Goal: Task Accomplishment & Management: Manage account settings

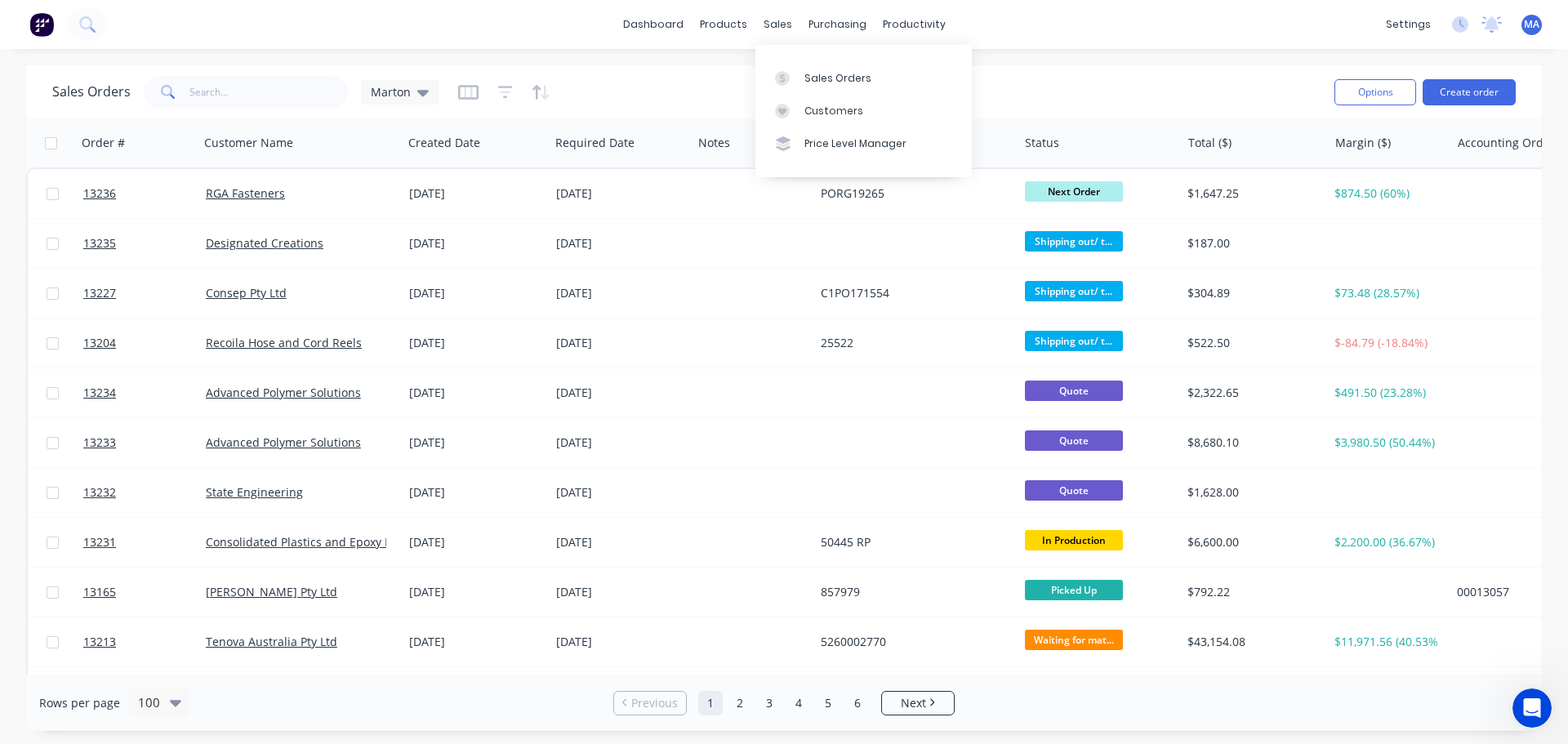
click at [801, 84] on link "Sales Orders" at bounding box center [863, 78] width 216 height 33
click at [934, 53] on div "Workflow Planner Delivery Scheduling Timesheets" at bounding box center [976, 127] width 216 height 165
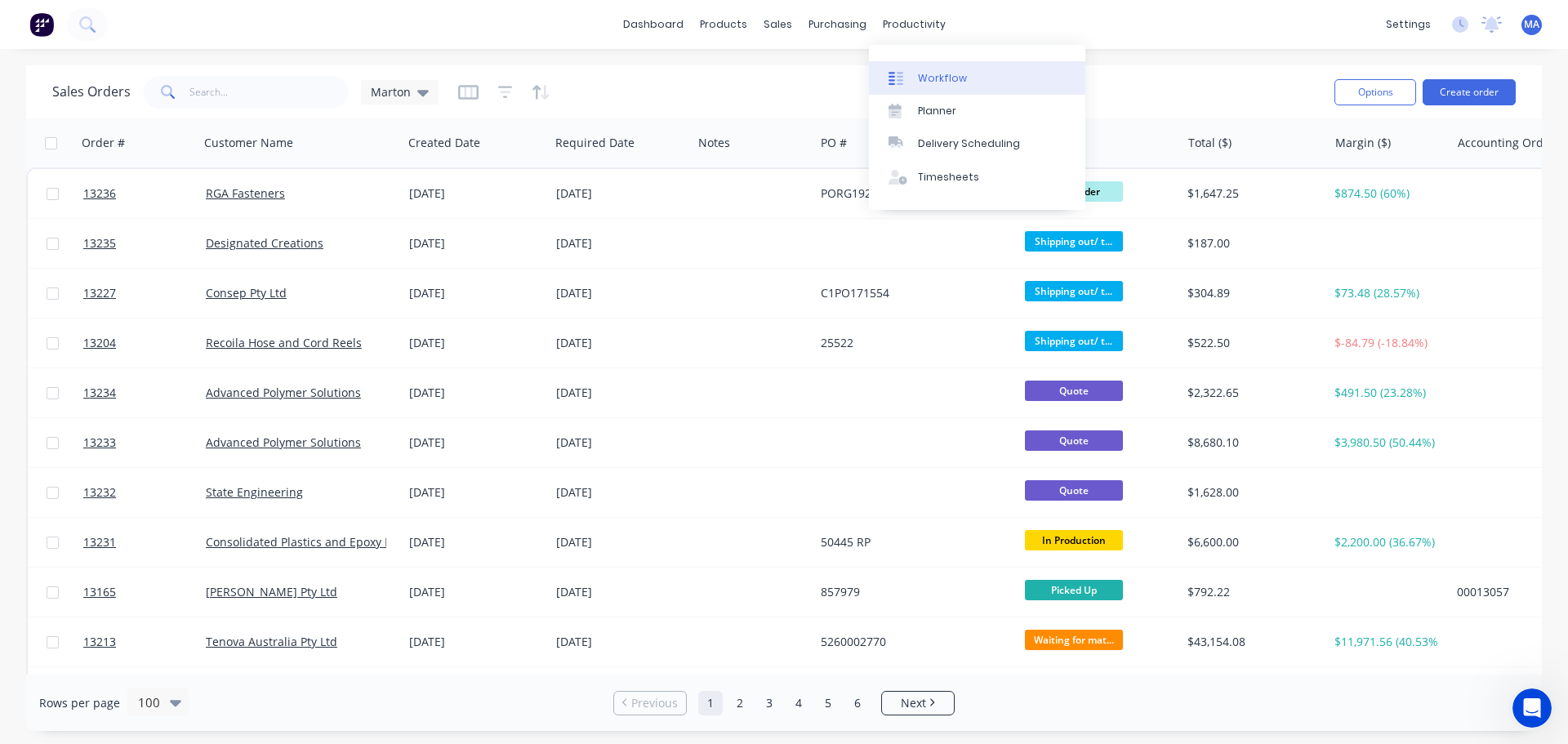
click at [934, 80] on div "Workflow" at bounding box center [942, 78] width 49 height 15
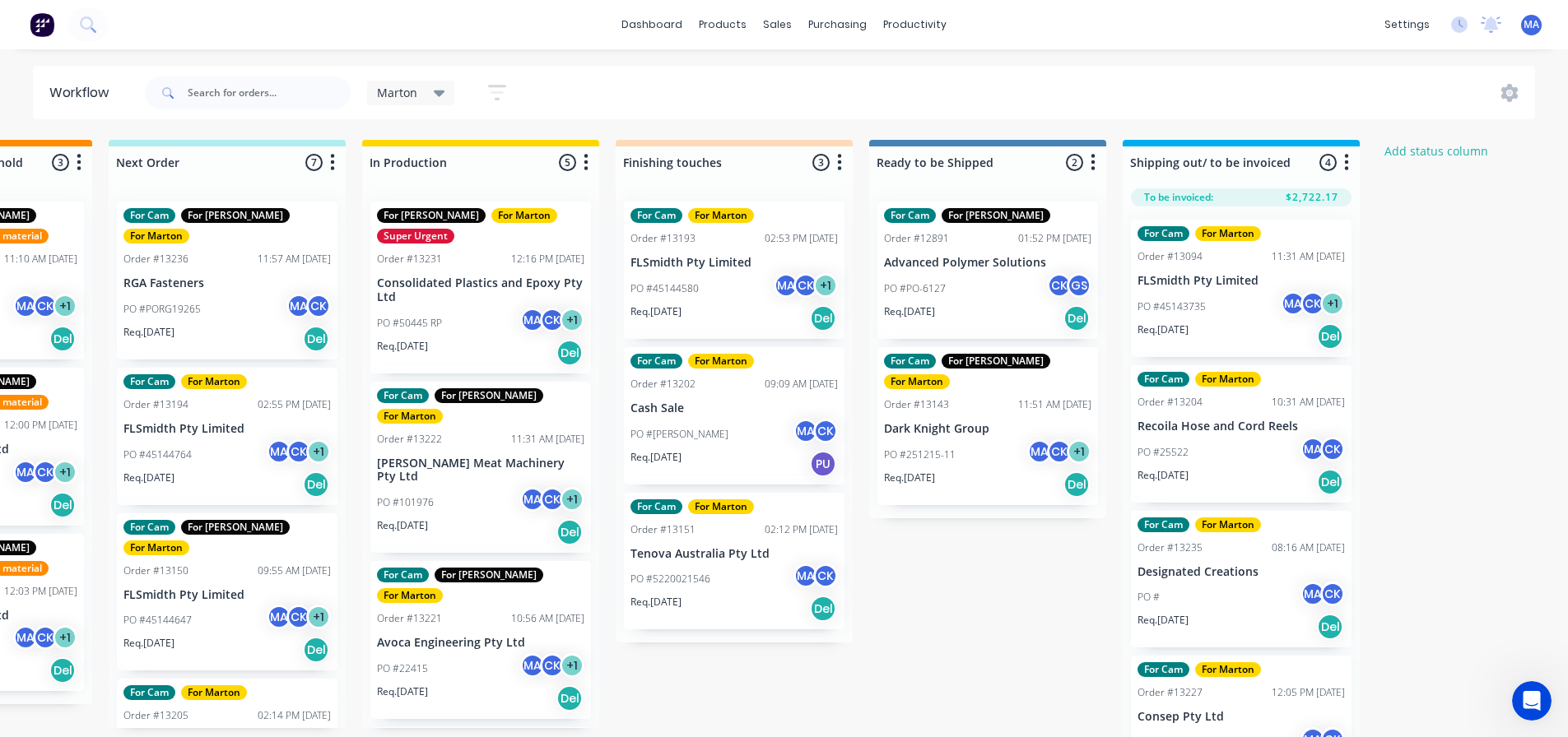
scroll to position [0, 496]
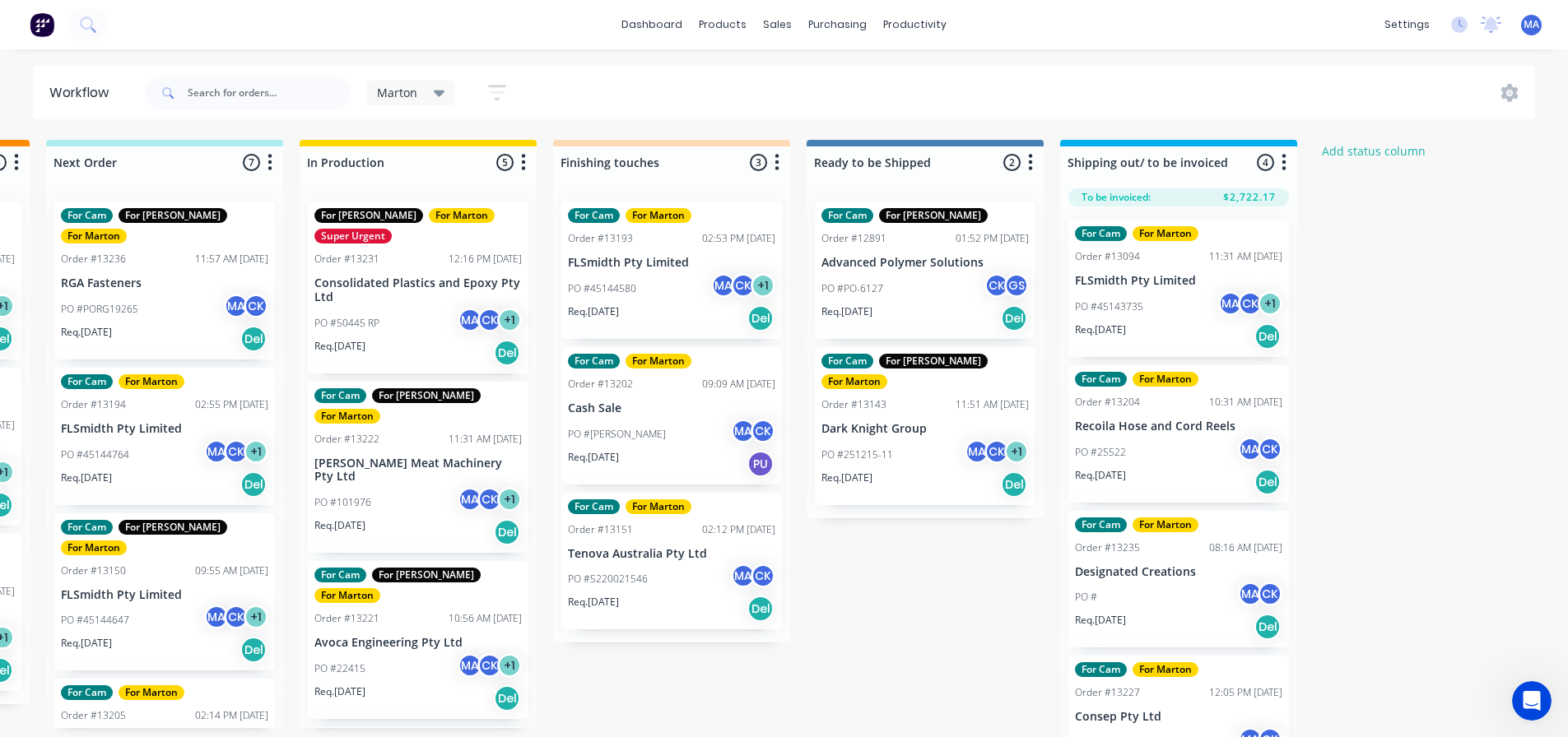
click at [627, 292] on p "PO #45144580" at bounding box center [601, 289] width 69 height 15
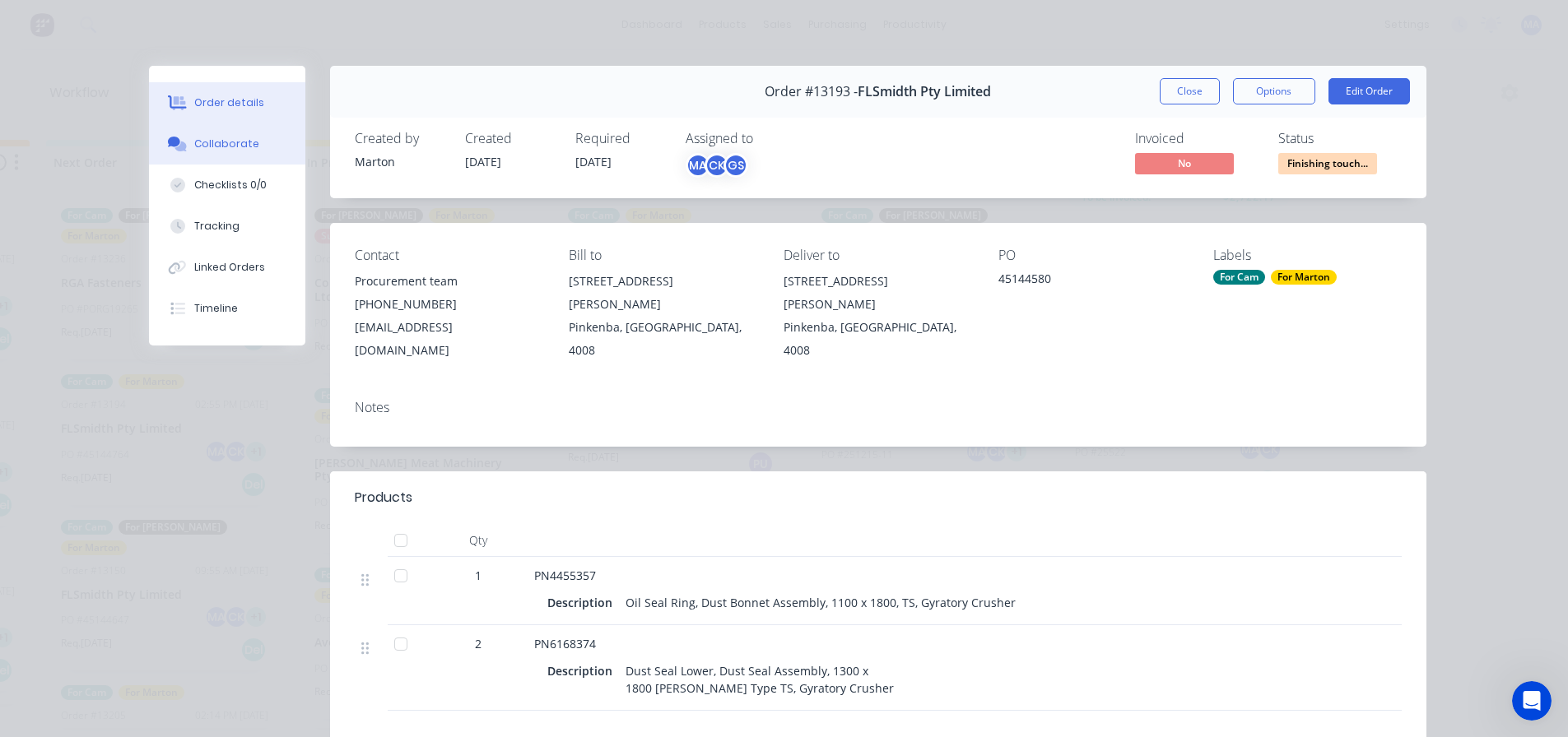
click at [230, 156] on button "Collaborate" at bounding box center [227, 143] width 156 height 41
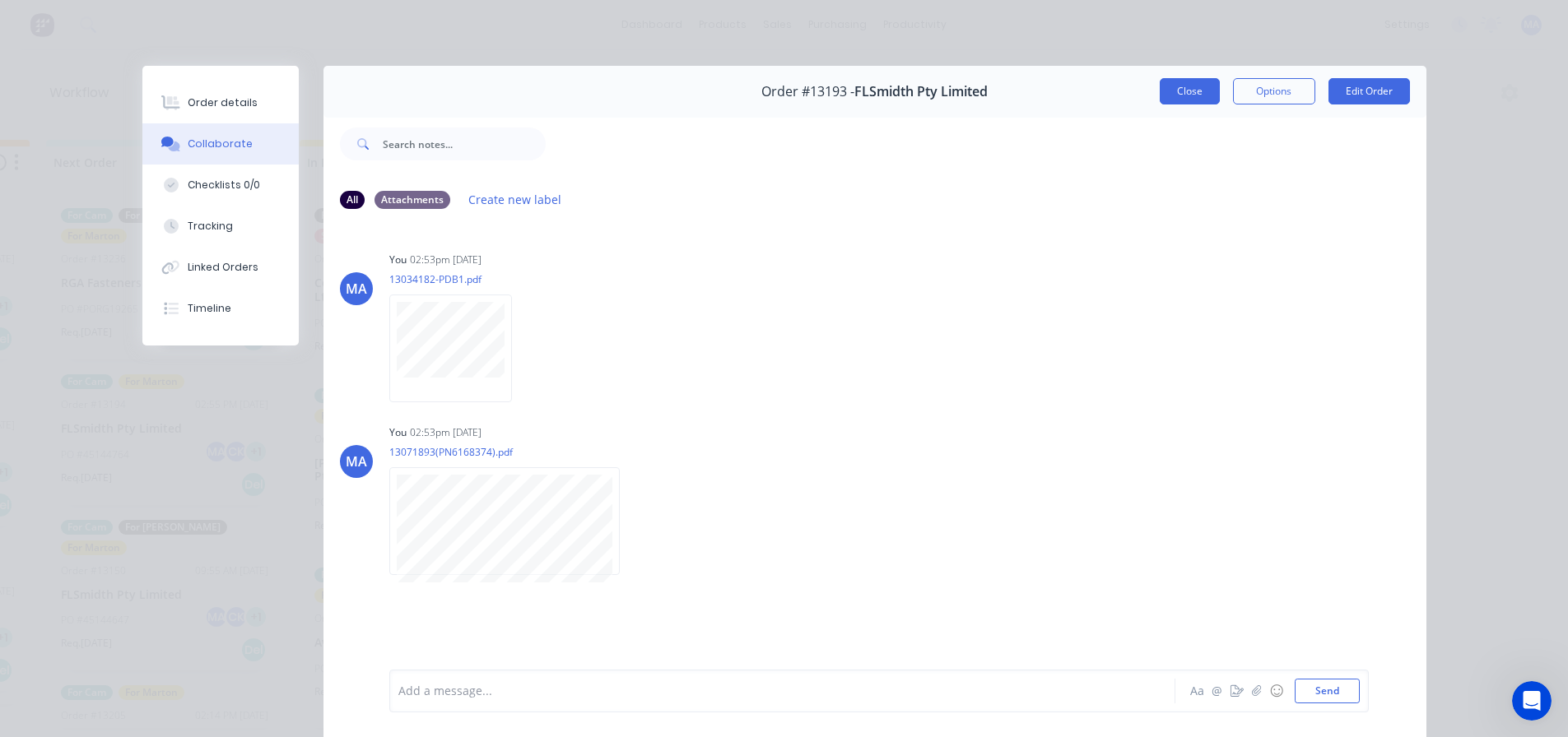
click at [1184, 90] on button "Close" at bounding box center [1189, 91] width 60 height 26
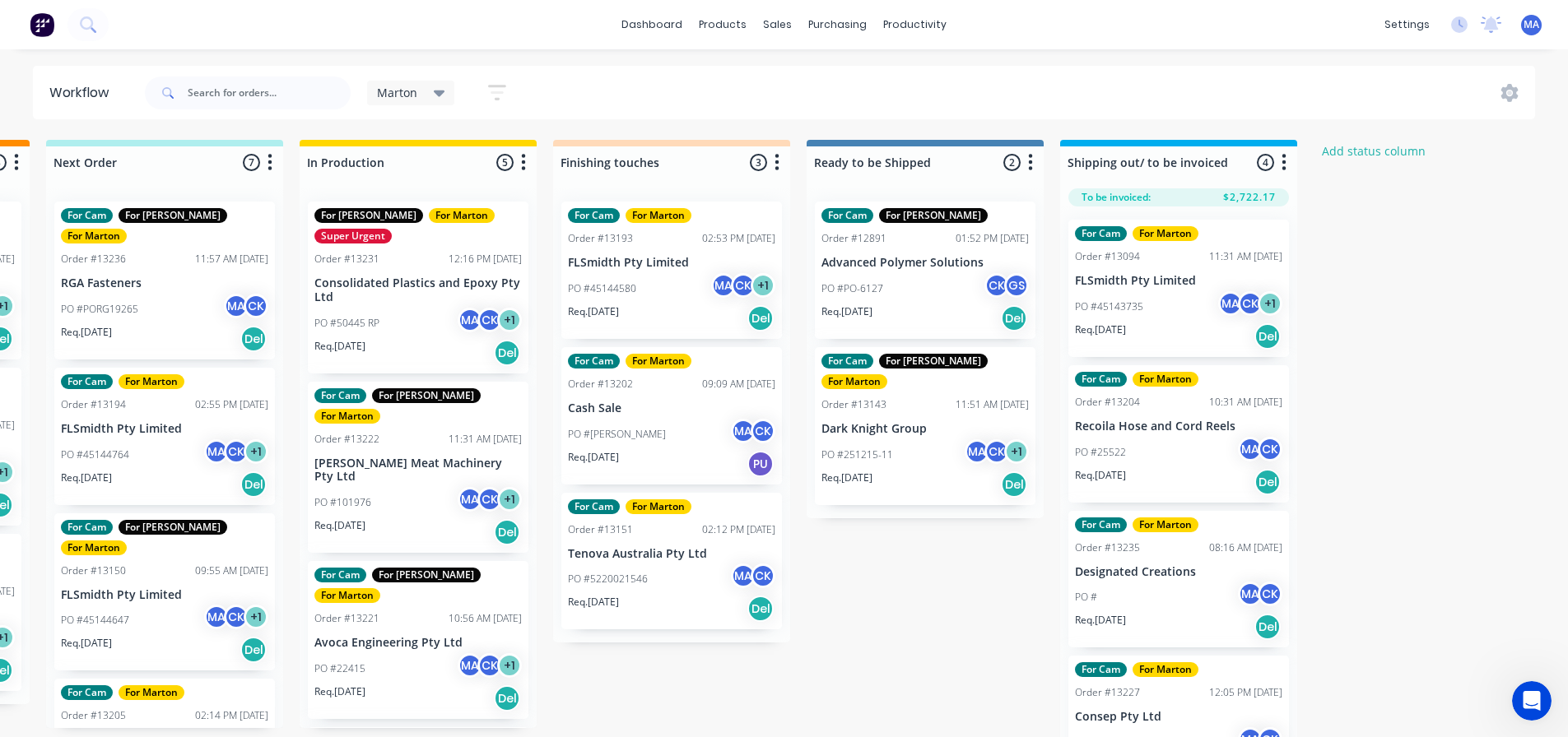
click at [1102, 98] on div "Marton Save new view None edit Marton (Default) edit For Cam edit For [PERSON_N…" at bounding box center [839, 93] width 1394 height 50
click at [668, 32] on link "dashboard" at bounding box center [651, 24] width 77 height 24
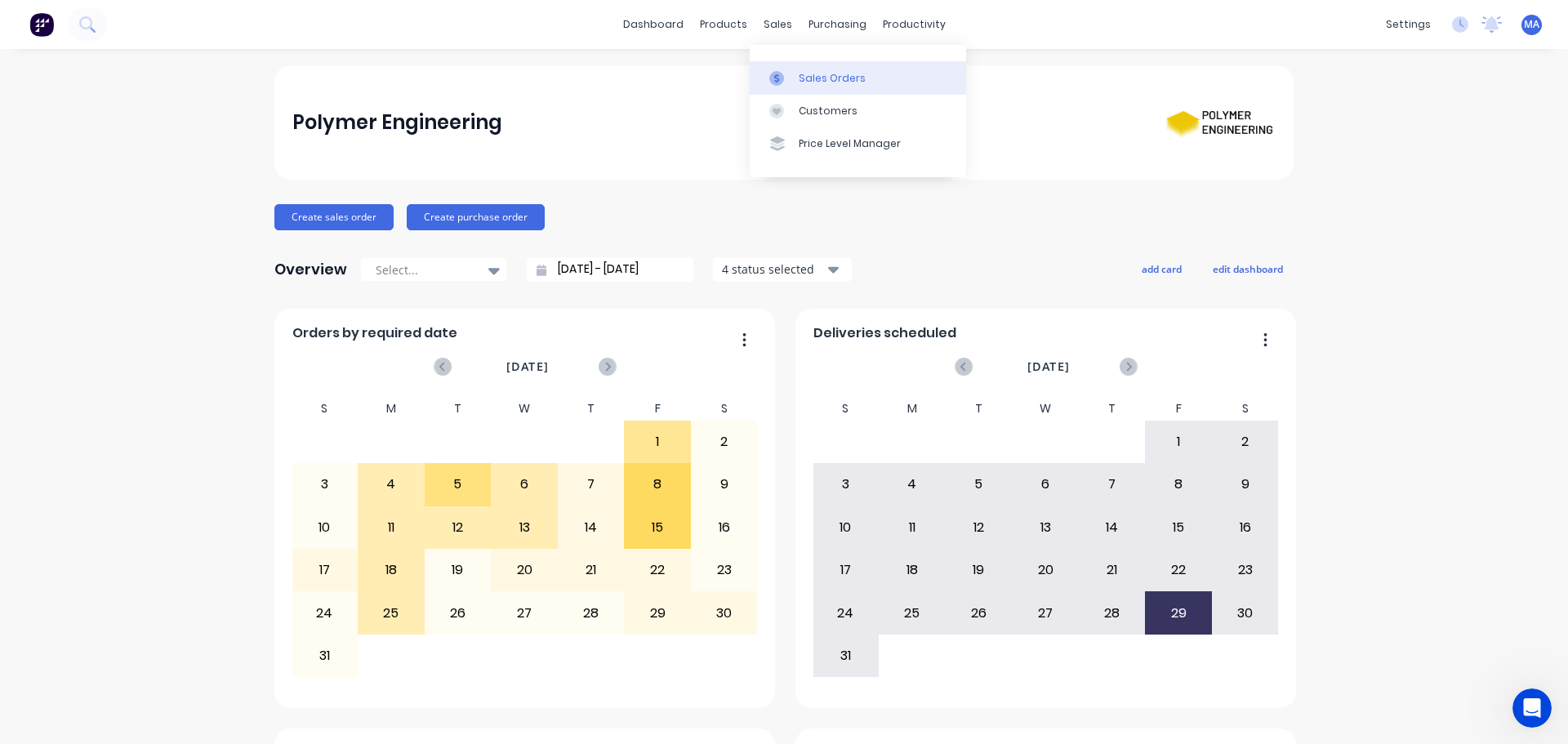
click at [817, 74] on div "Sales Orders" at bounding box center [832, 78] width 67 height 15
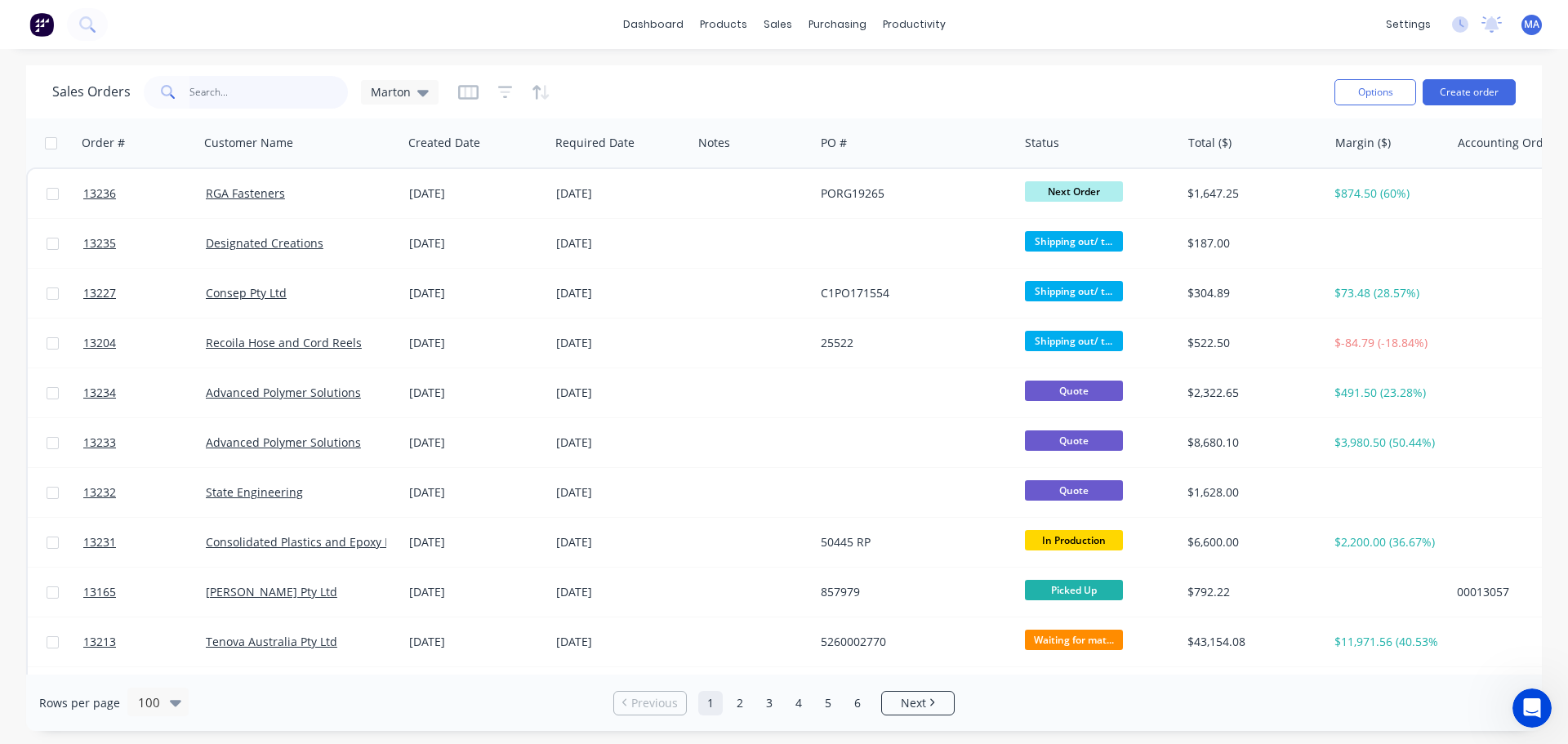
click at [210, 91] on input "text" at bounding box center [269, 92] width 160 height 33
type input "859222"
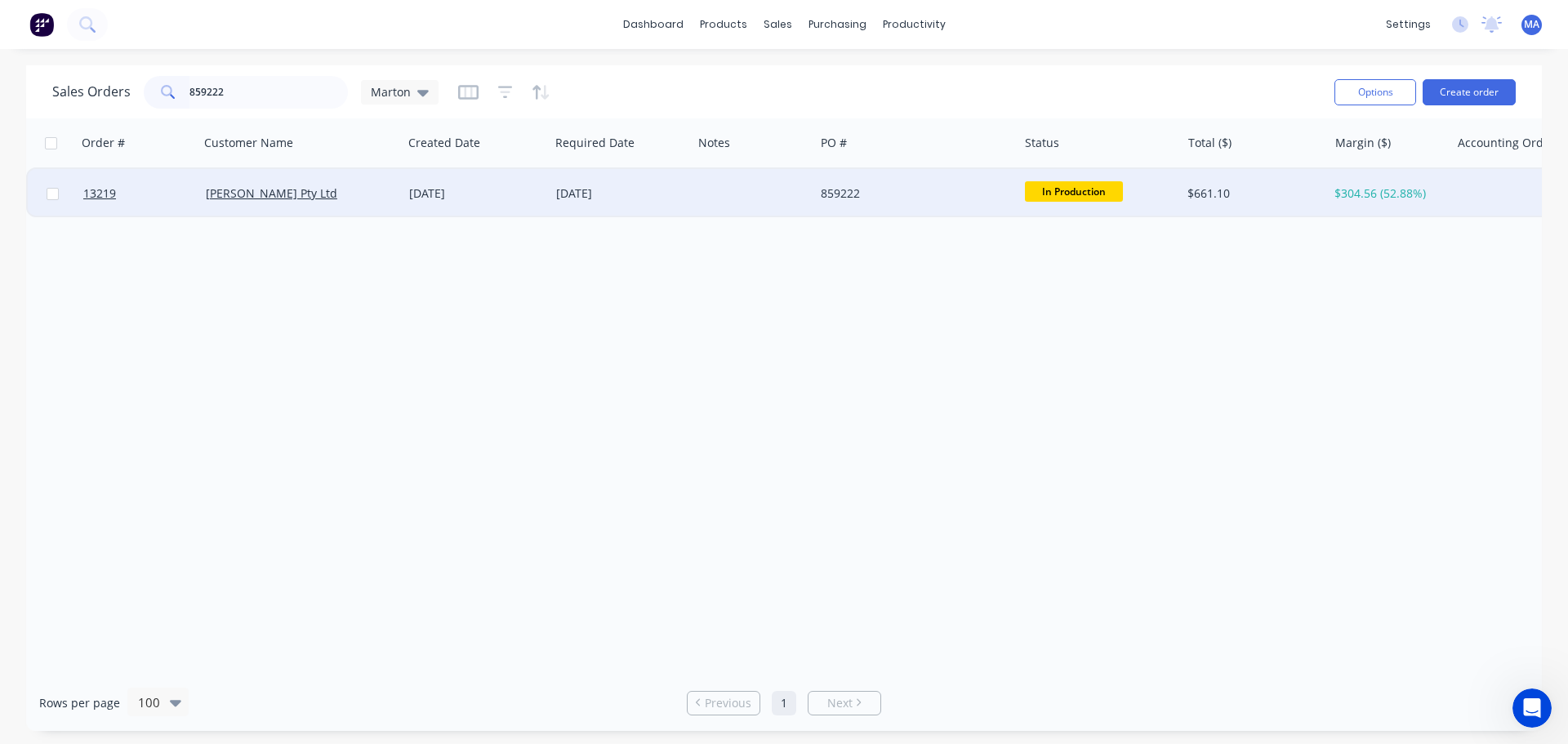
click at [392, 202] on div "[PERSON_NAME] Pty Ltd" at bounding box center [301, 193] width 204 height 49
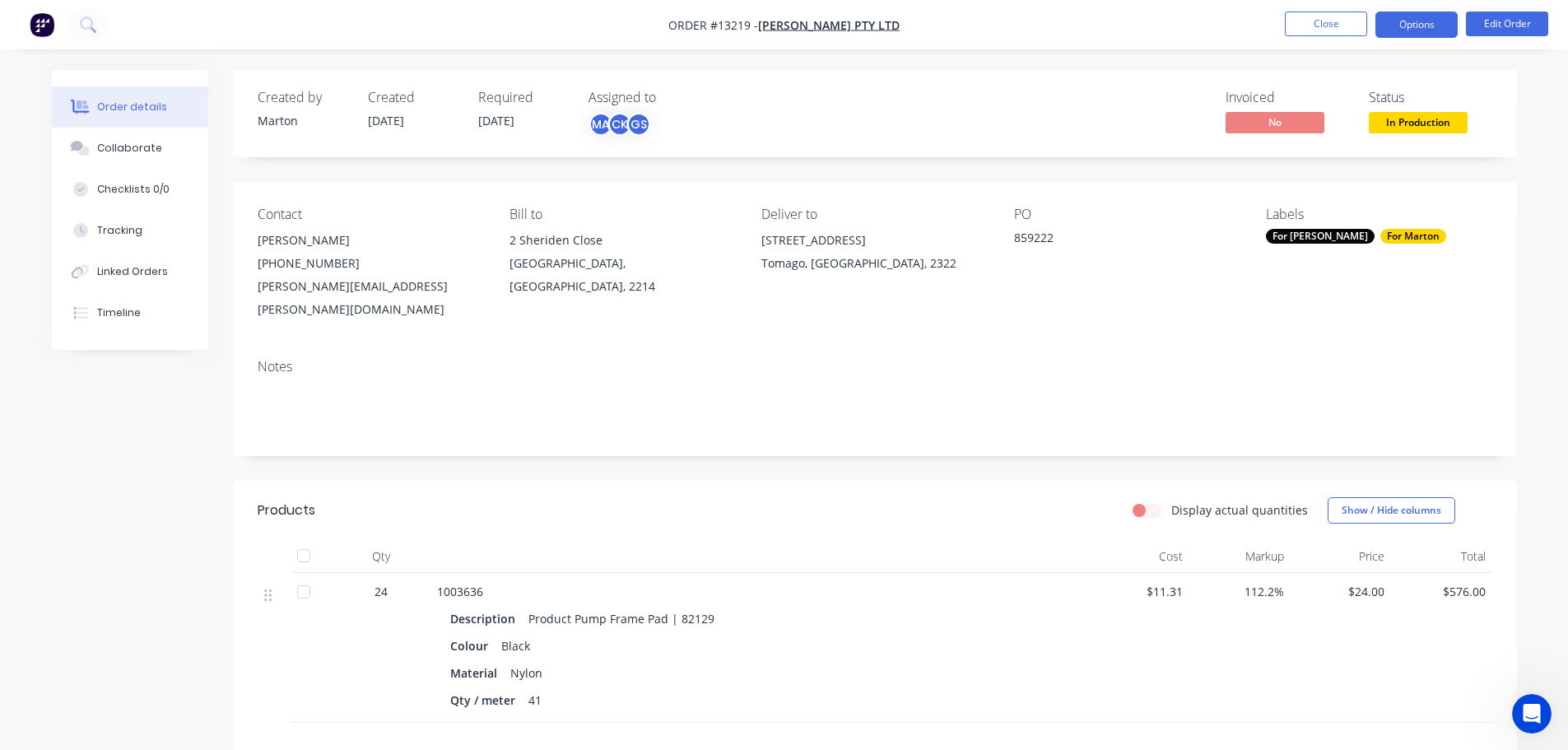
click at [1440, 17] on button "Options" at bounding box center [1416, 24] width 83 height 26
click at [1490, 32] on button "Edit Order" at bounding box center [1506, 23] width 83 height 24
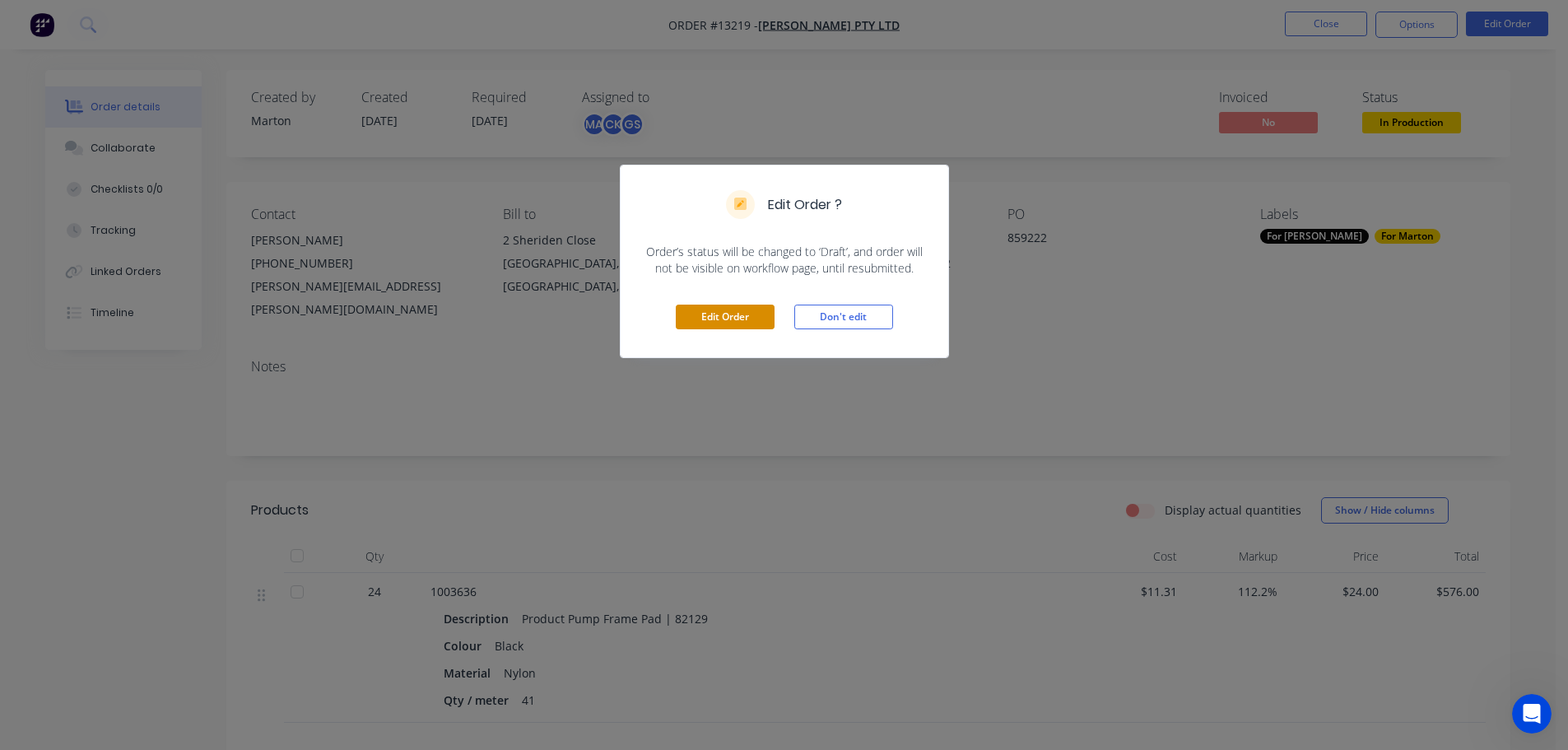
click at [733, 317] on button "Edit Order" at bounding box center [725, 316] width 99 height 24
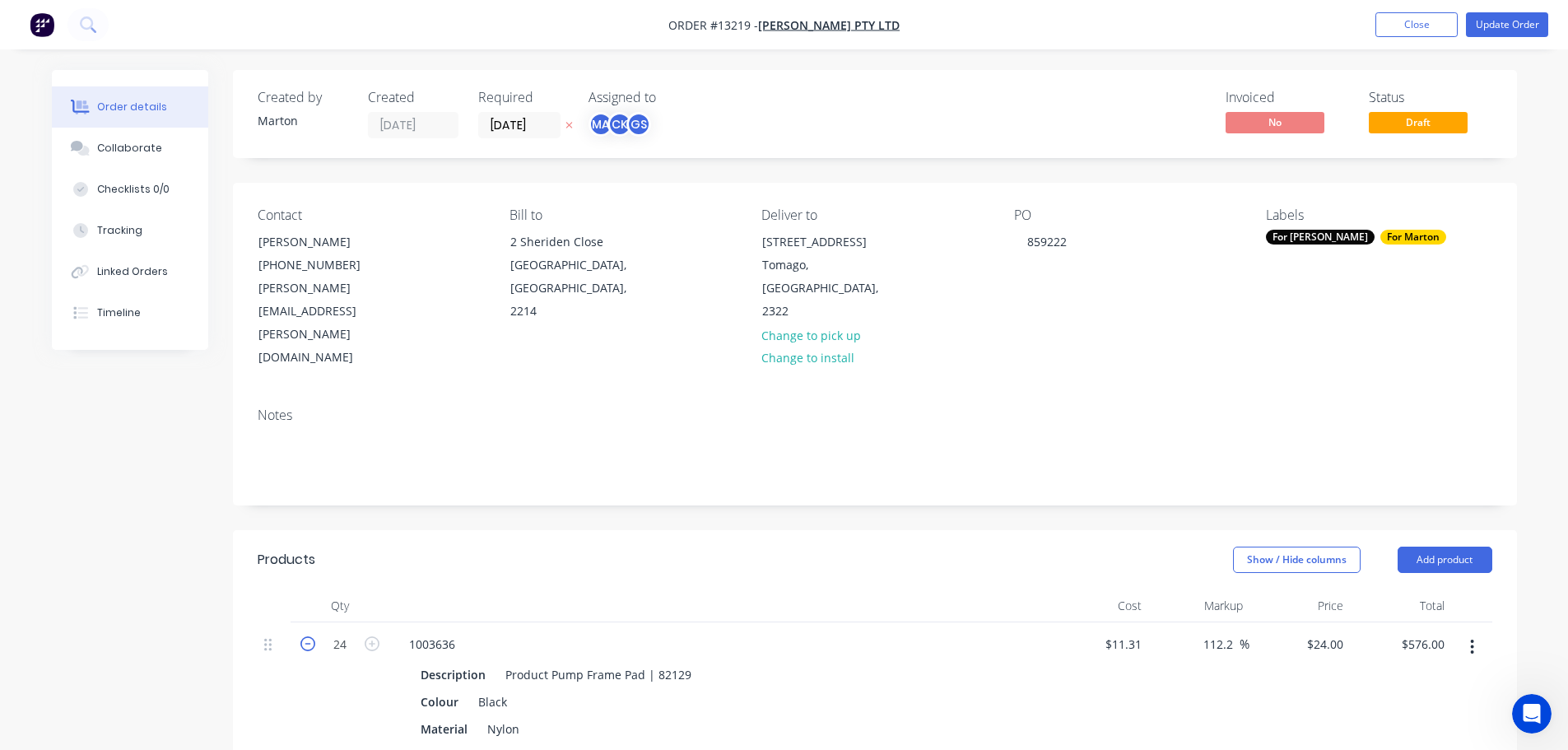
click at [312, 636] on icon "button" at bounding box center [308, 643] width 15 height 15
type input "23"
type input "$552.00"
click at [312, 636] on icon "button" at bounding box center [308, 643] width 15 height 15
type input "22"
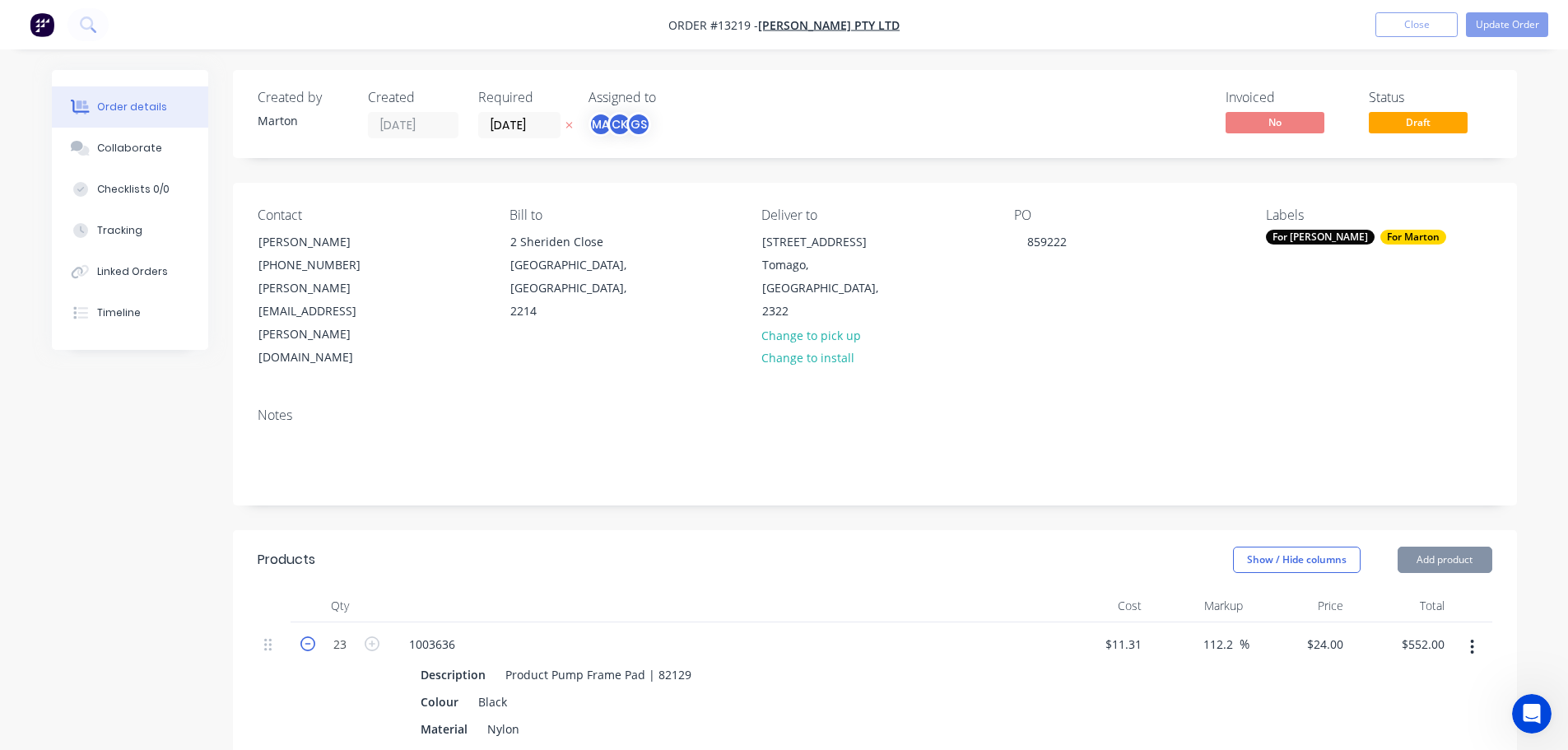
type input "$528.00"
click at [312, 636] on icon "button" at bounding box center [308, 643] width 15 height 15
type input "21"
type input "$504.00"
click at [312, 636] on icon "button" at bounding box center [308, 643] width 15 height 15
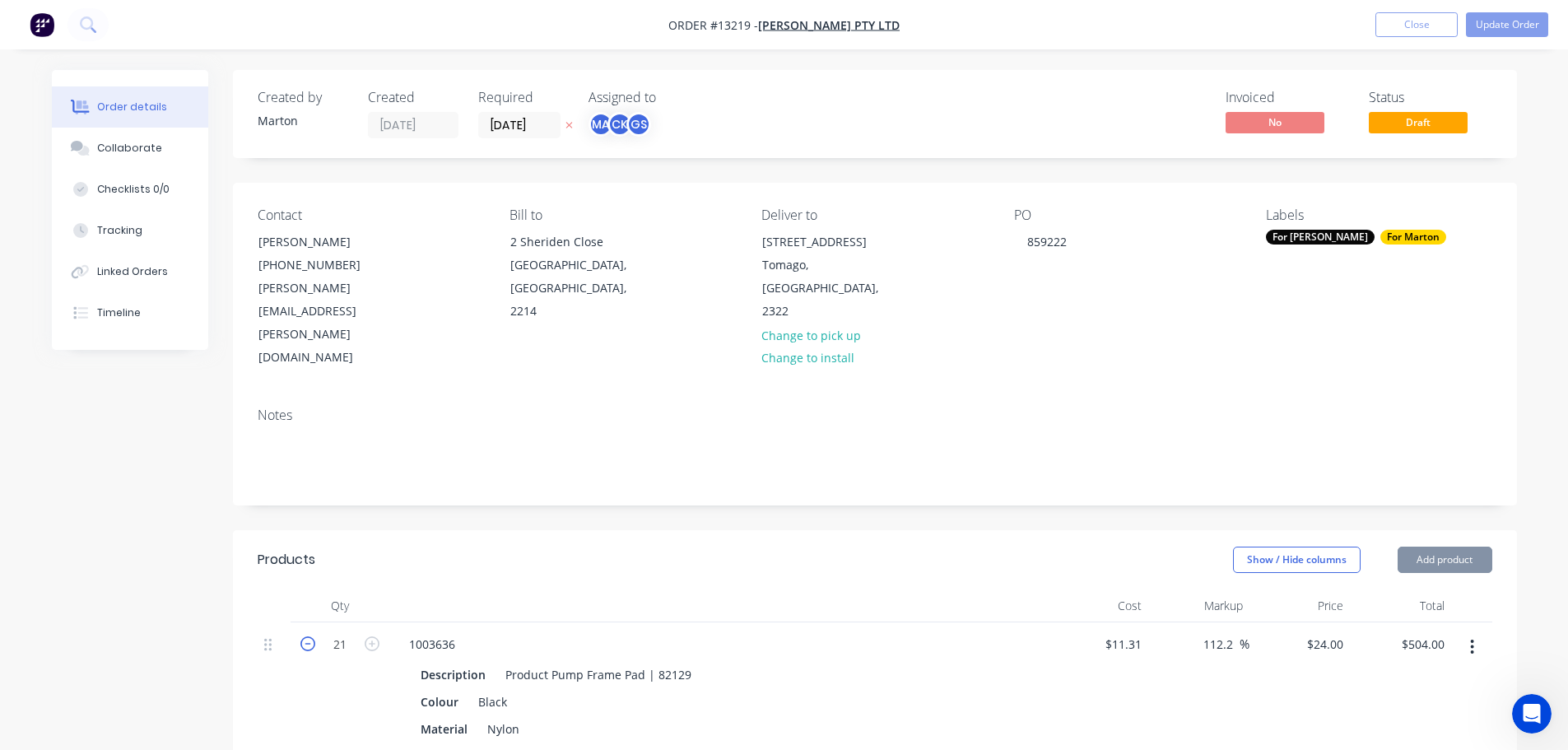
type input "20"
type input "$480.00"
click at [312, 636] on icon "button" at bounding box center [308, 643] width 15 height 15
type input "19"
type input "$456.00"
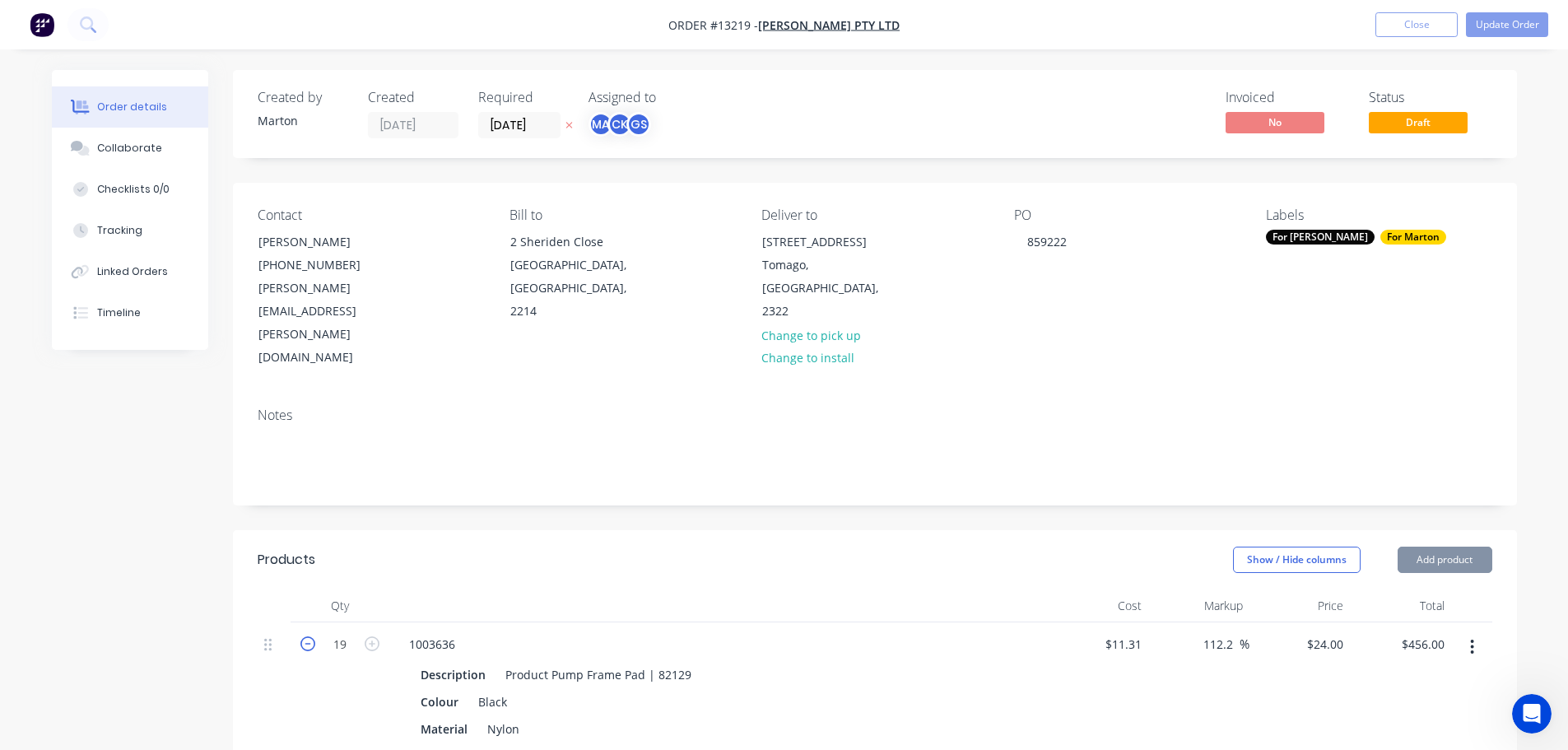
click at [312, 636] on icon "button" at bounding box center [308, 643] width 15 height 15
type input "18"
type input "$432.00"
click at [312, 636] on icon "button" at bounding box center [308, 643] width 15 height 15
type input "17"
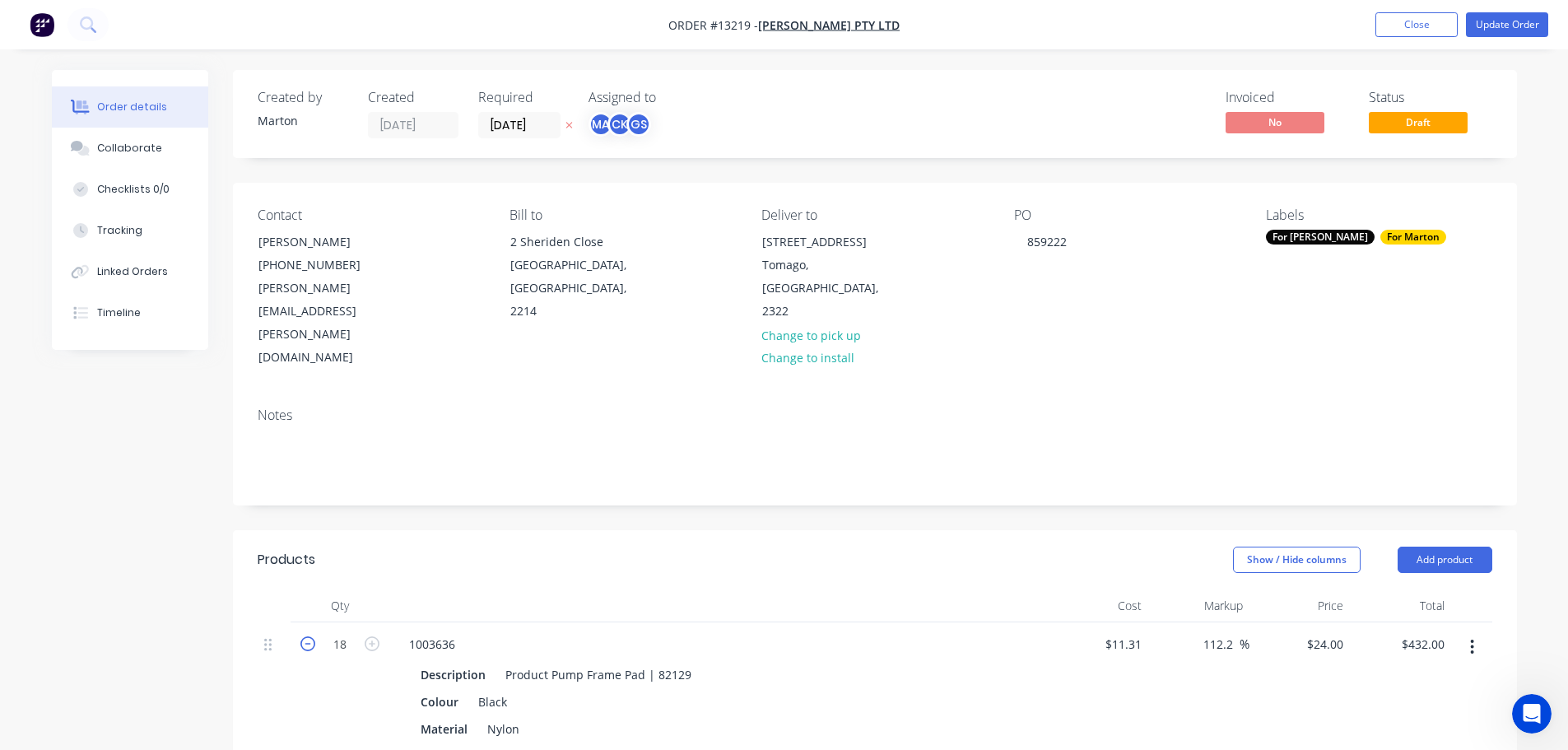
type input "$408.00"
click at [312, 636] on icon "button" at bounding box center [308, 643] width 15 height 15
type input "16"
type input "$384.00"
click at [312, 636] on icon "button" at bounding box center [308, 643] width 15 height 15
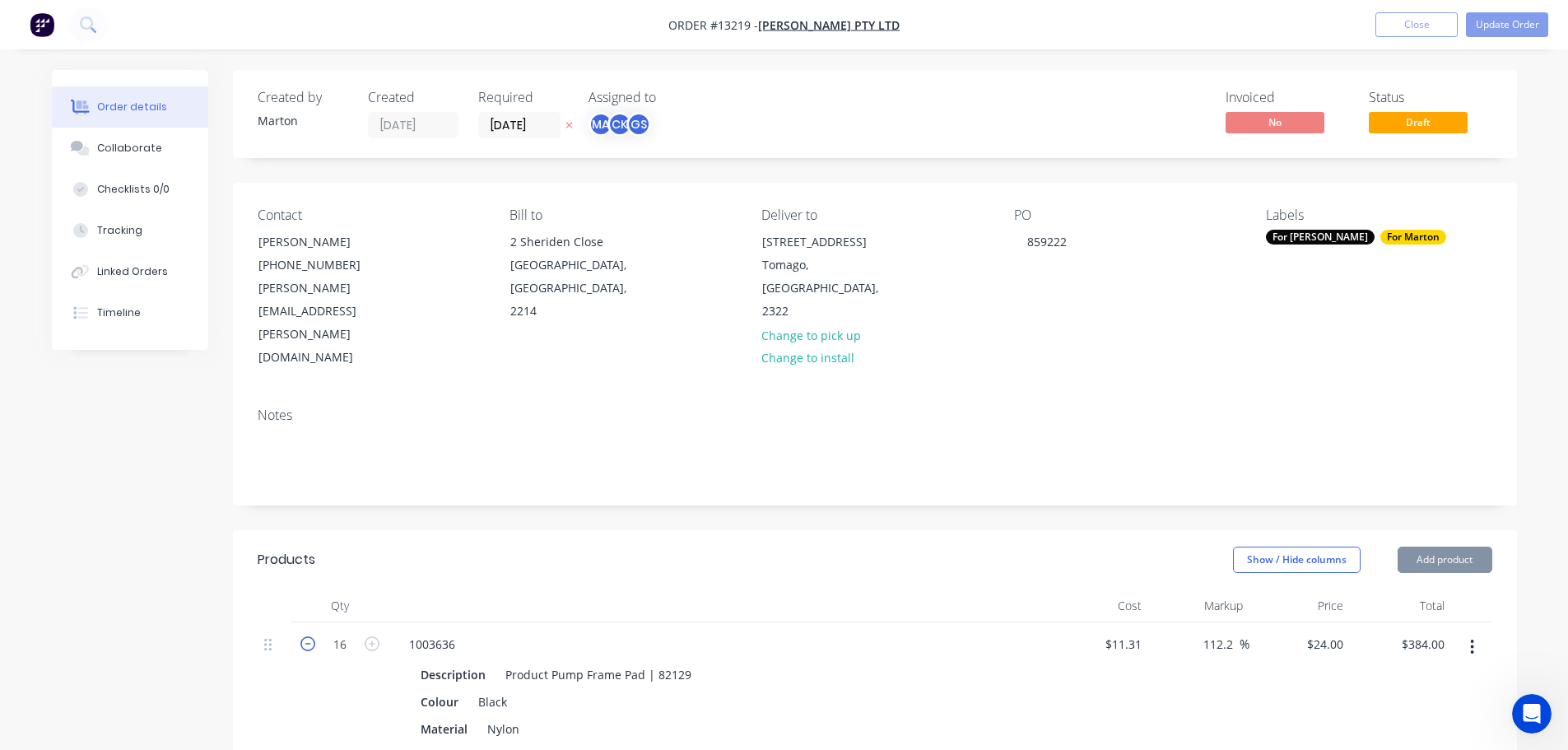
type input "15"
type input "$360.00"
click at [312, 636] on icon "button" at bounding box center [308, 643] width 15 height 15
type input "14"
type input "$336.00"
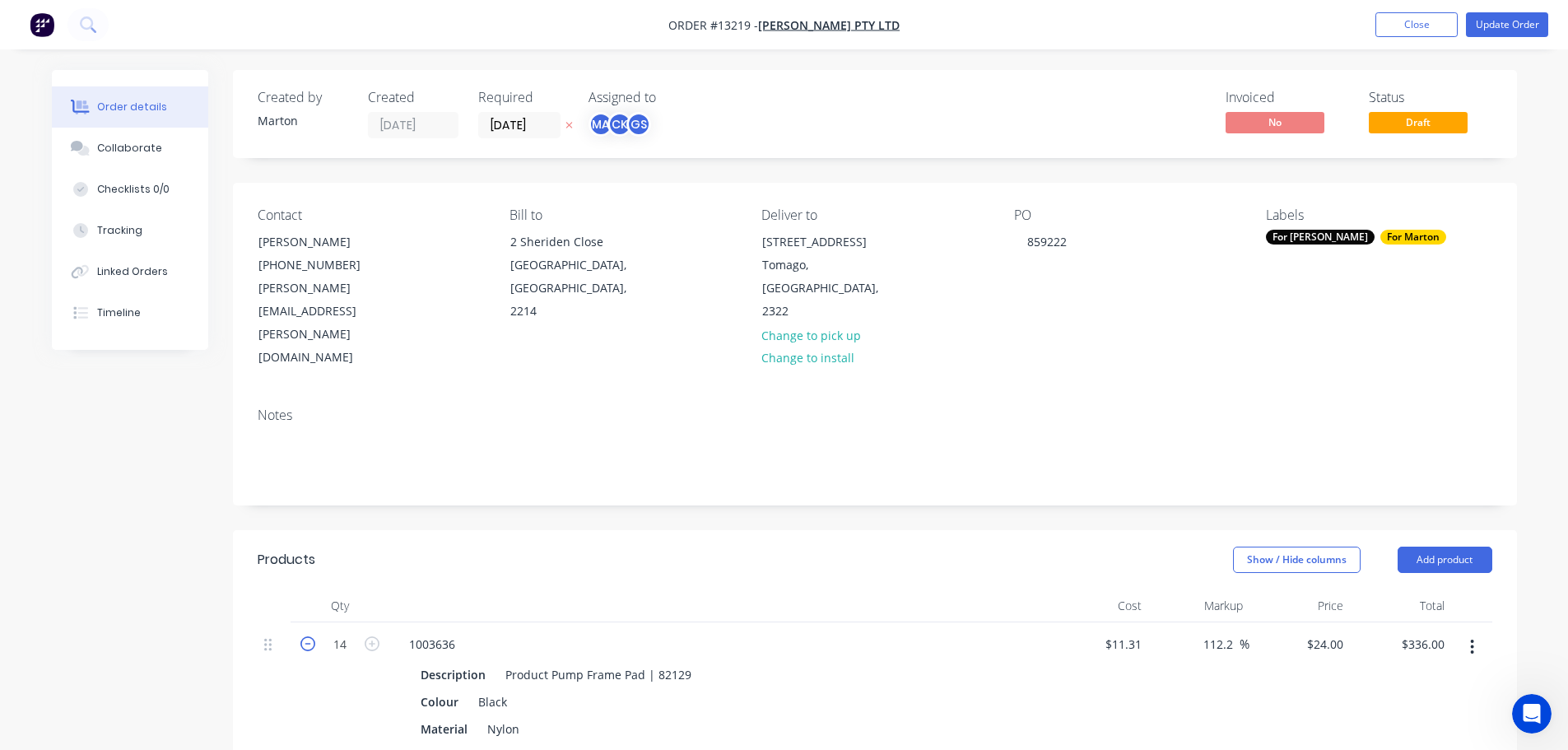
click at [312, 636] on icon "button" at bounding box center [308, 643] width 15 height 15
type input "13"
type input "$312.00"
click at [312, 636] on icon "button" at bounding box center [308, 643] width 15 height 15
type input "12"
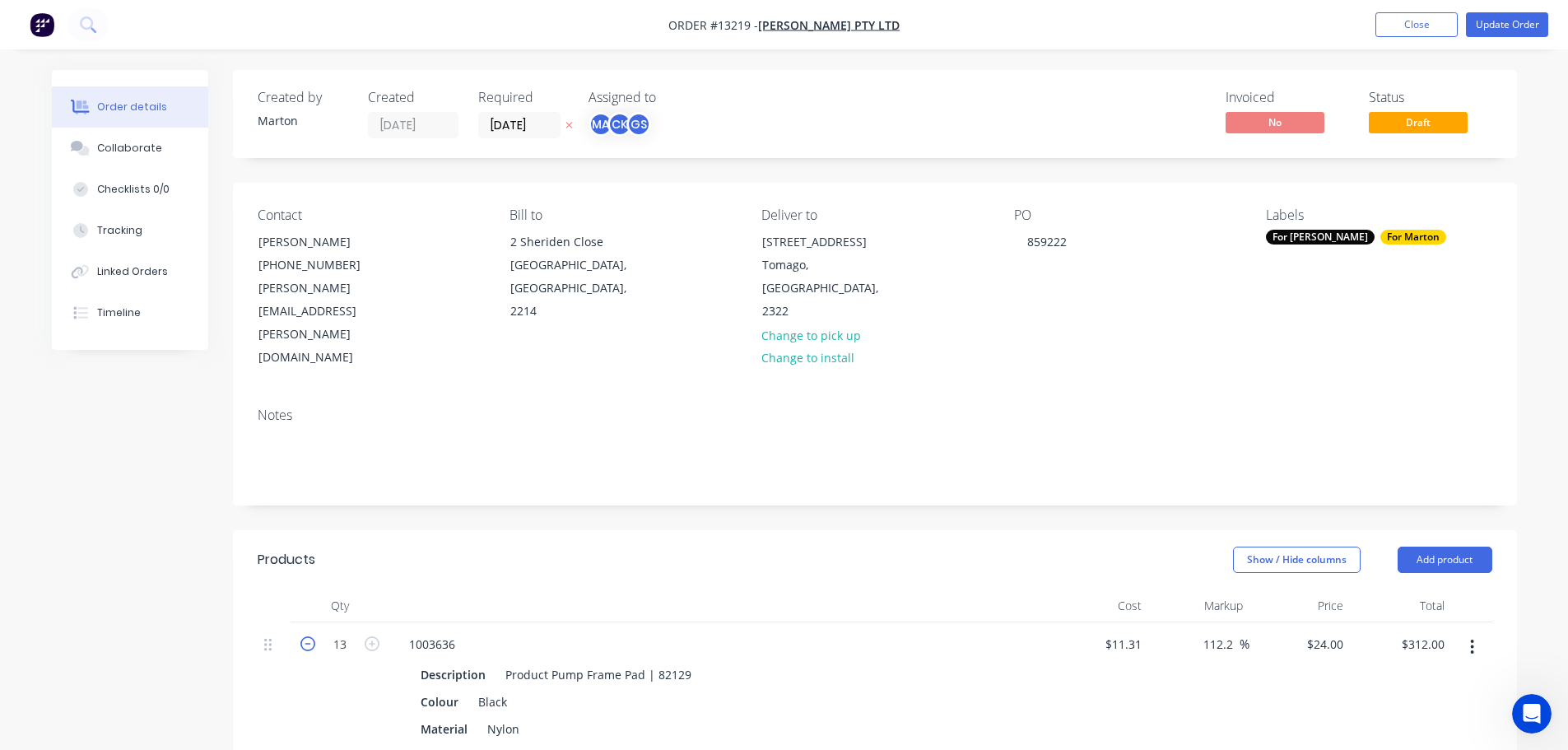
type input "$288.00"
click at [577, 530] on header "Products Show / Hide columns Add product" at bounding box center [874, 560] width 1284 height 59
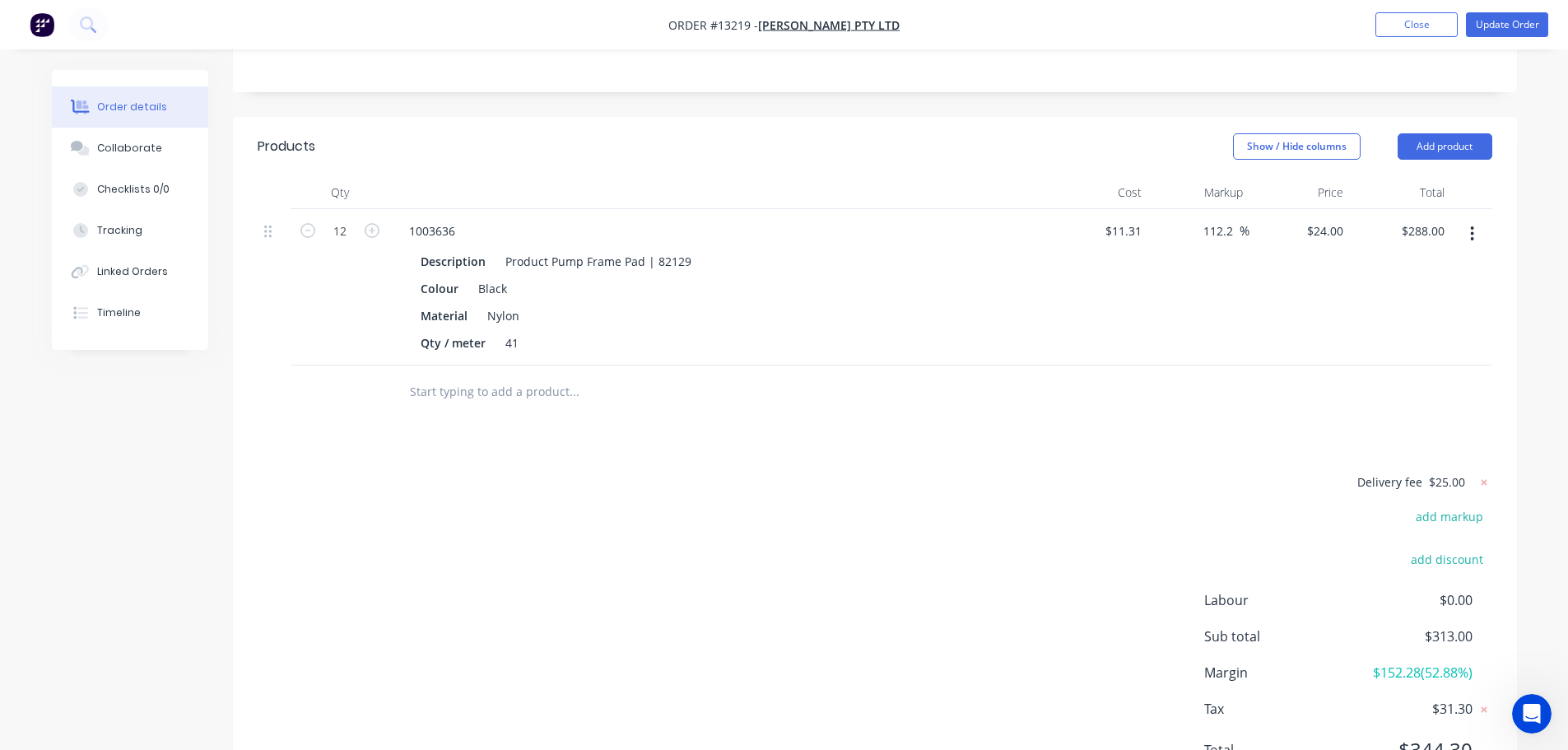
scroll to position [425, 0]
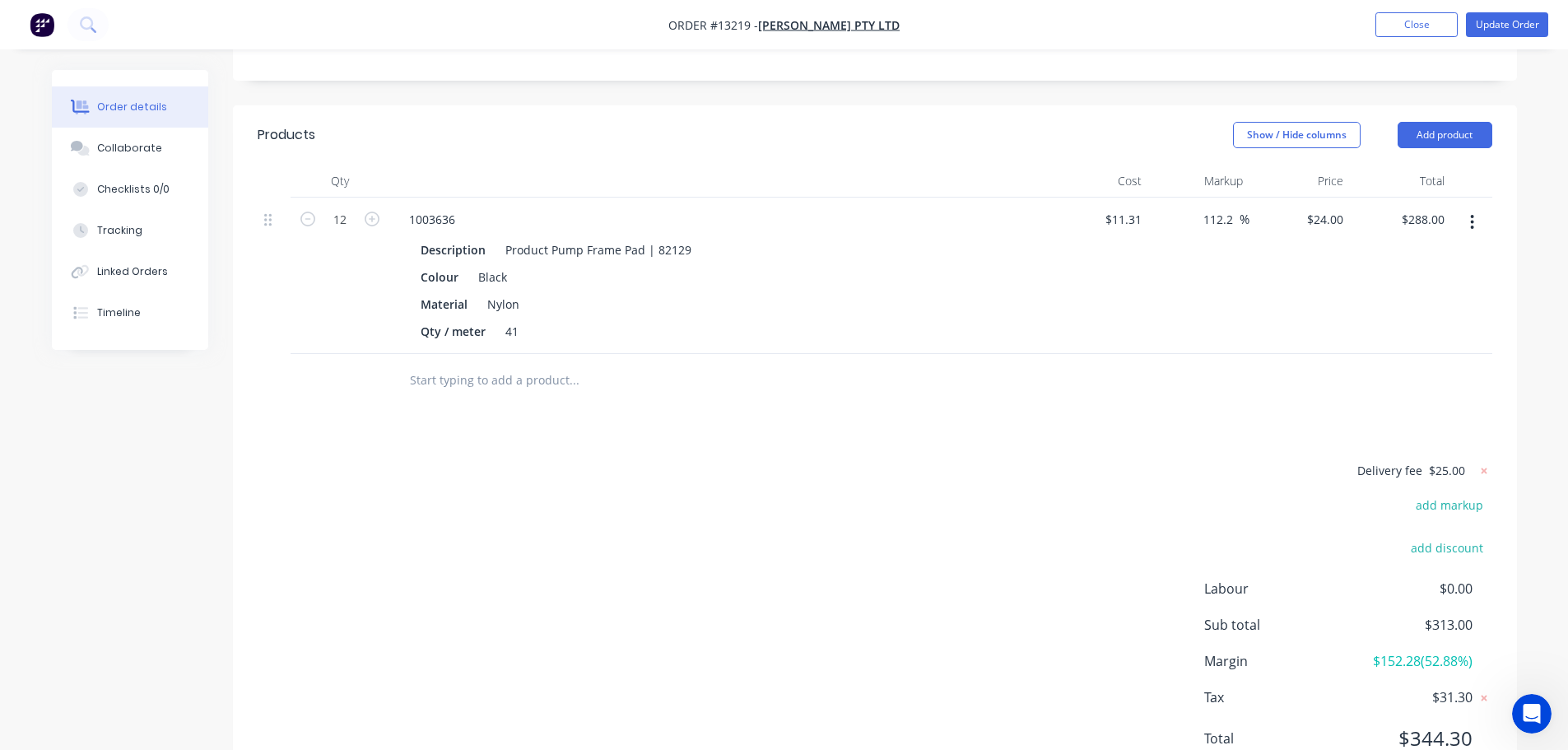
click at [1062, 460] on div "Delivery fee $25.00 add markup add discount Labour $0.00 Sub total $313.00 Marg…" at bounding box center [874, 614] width 1234 height 309
click at [1508, 21] on button "Update Order" at bounding box center [1506, 24] width 83 height 24
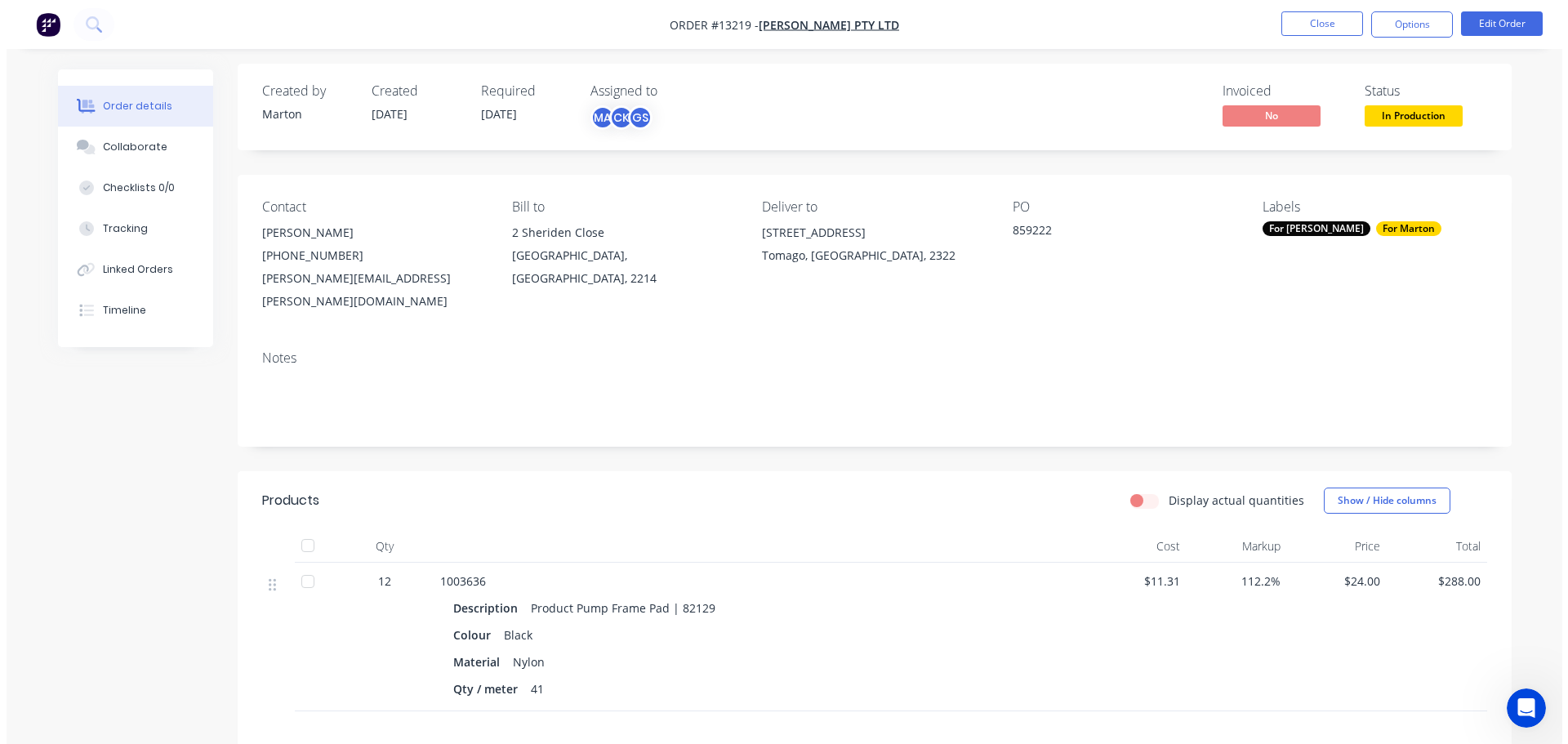
scroll to position [0, 0]
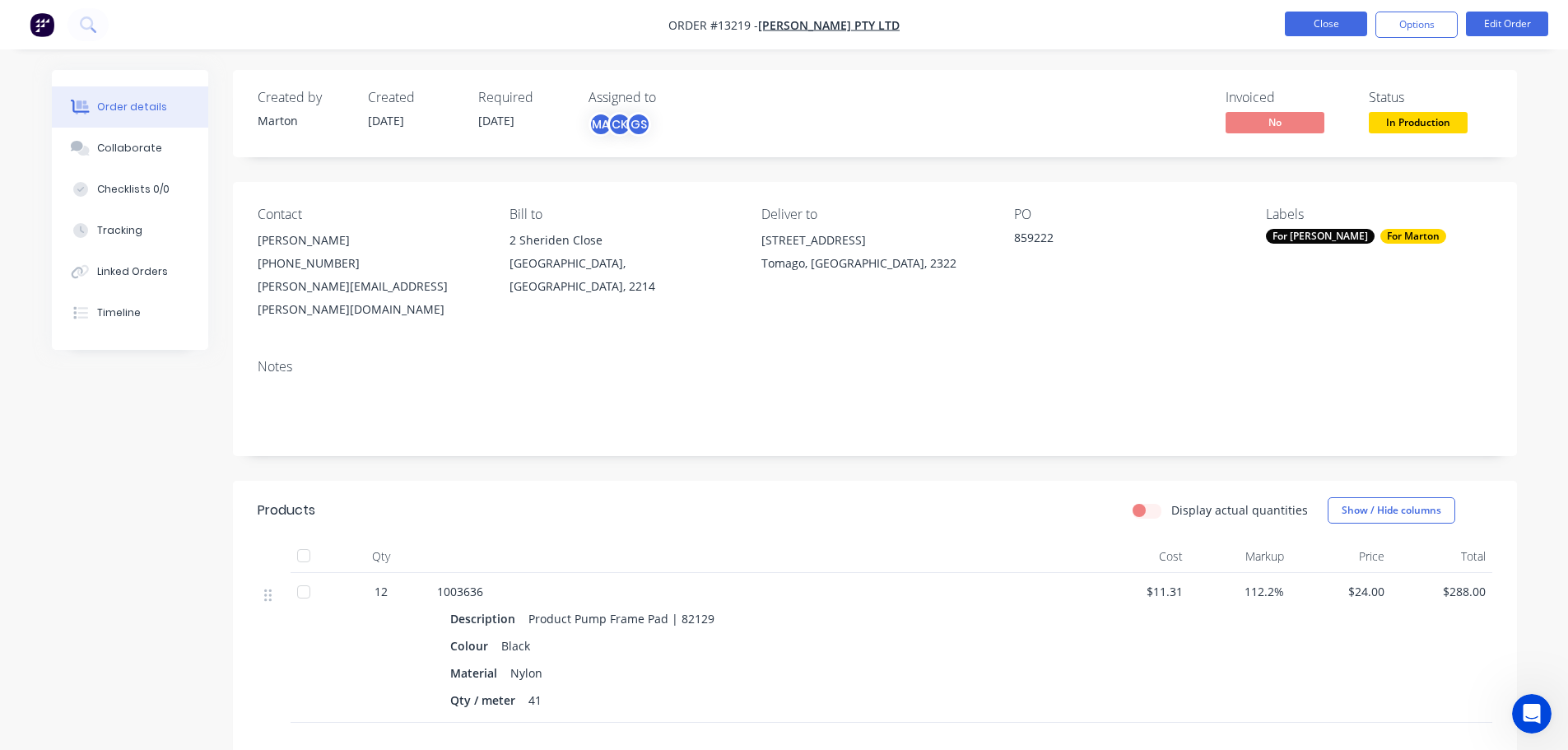
click at [1345, 25] on button "Close" at bounding box center [1325, 23] width 83 height 24
